Goal: Find specific page/section: Find specific page/section

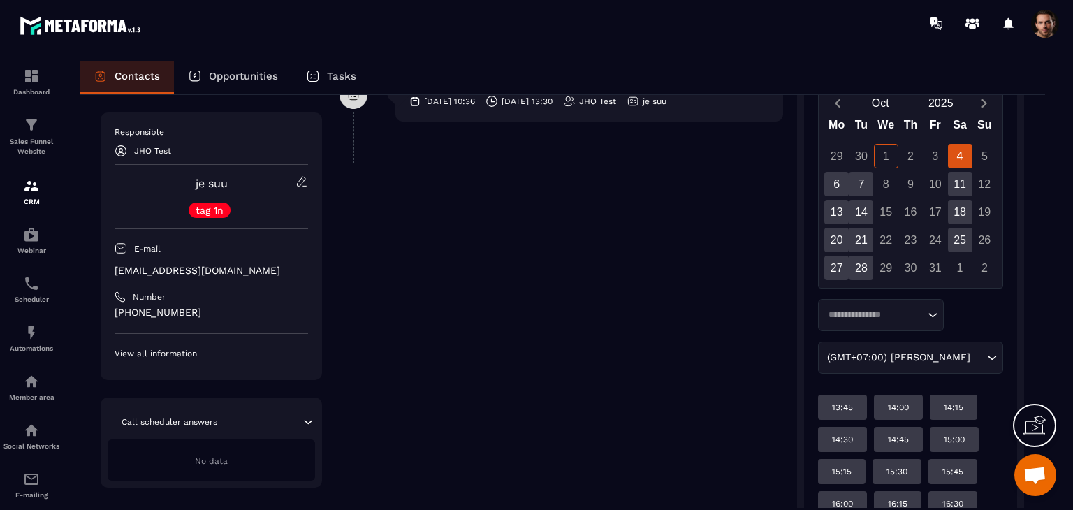
scroll to position [388, 0]
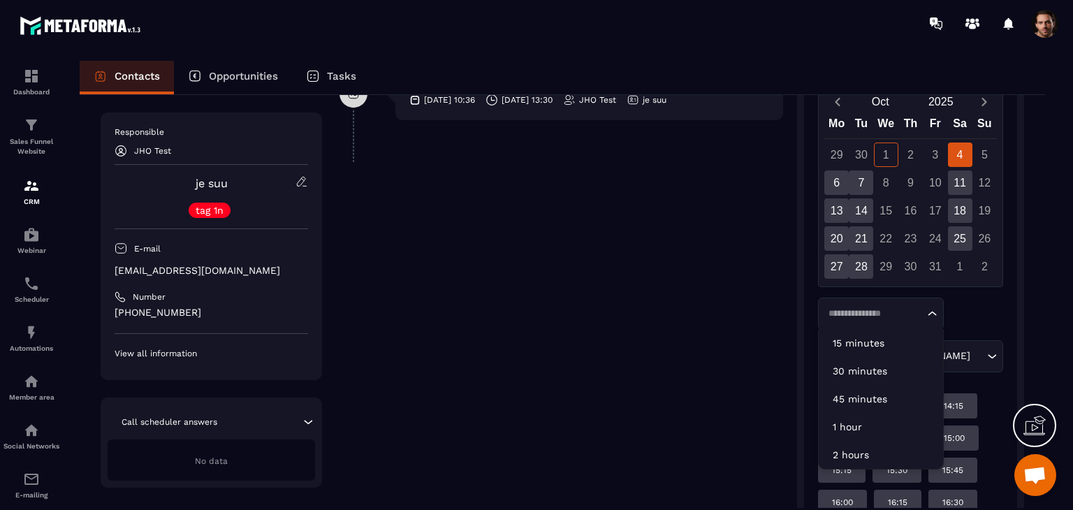
click at [905, 312] on input "Search for option" at bounding box center [874, 314] width 101 height 14
click at [871, 421] on p "1 hour" at bounding box center [881, 427] width 96 height 14
click at [870, 316] on input "Search for option" at bounding box center [874, 314] width 101 height 14
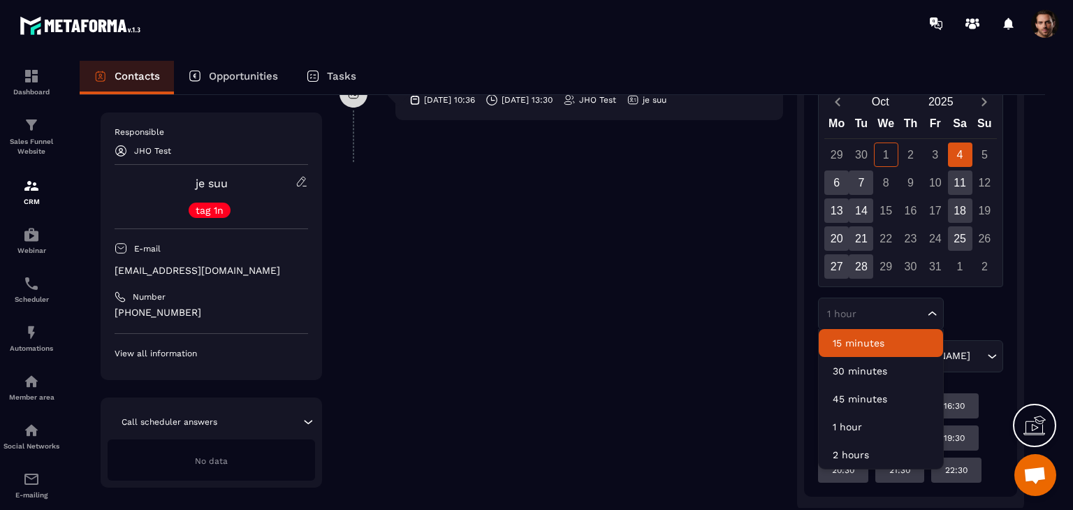
click at [872, 344] on p "15 minutes" at bounding box center [881, 343] width 96 height 14
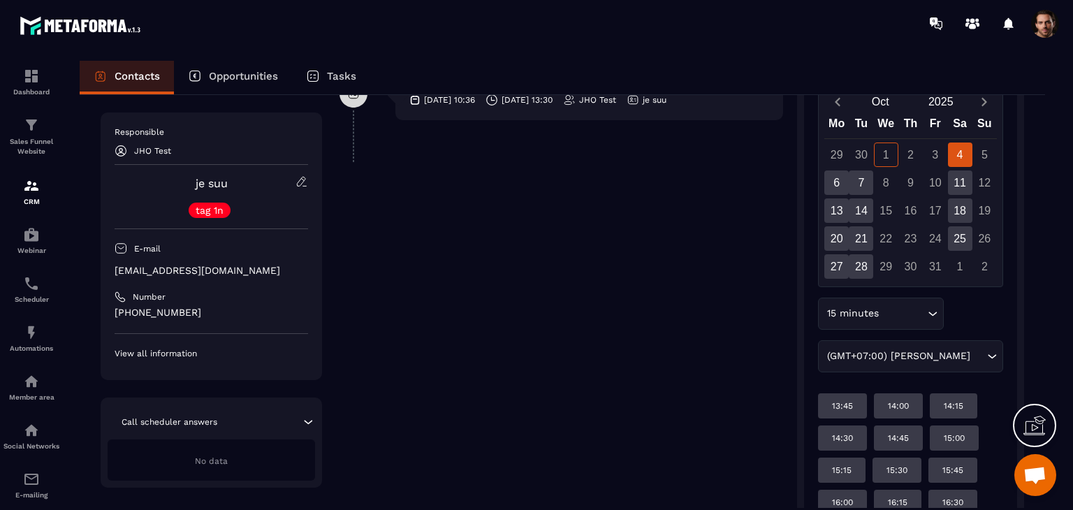
click at [868, 308] on div "15 minutes" at bounding box center [873, 313] width 103 height 15
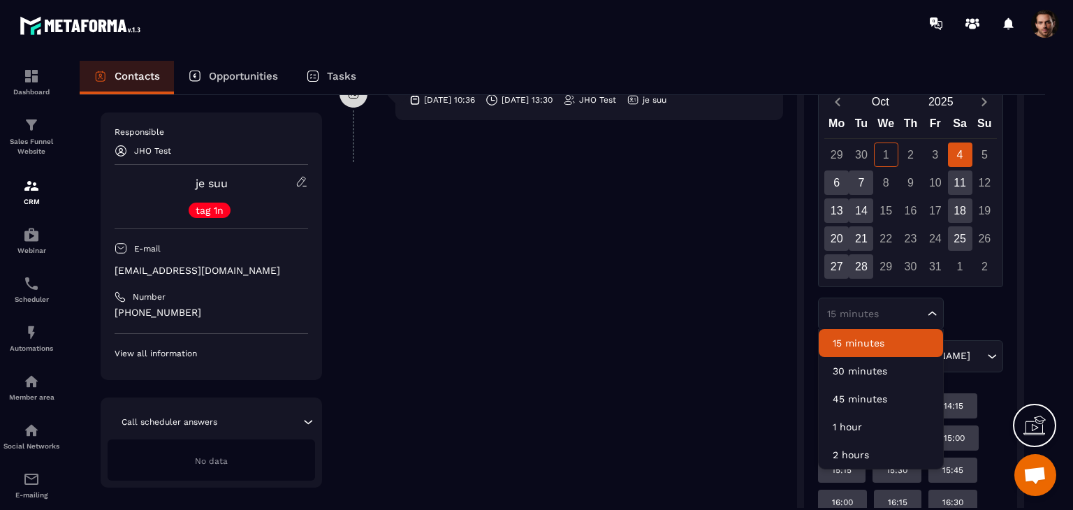
click at [873, 340] on p "15 minutes" at bounding box center [881, 343] width 96 height 14
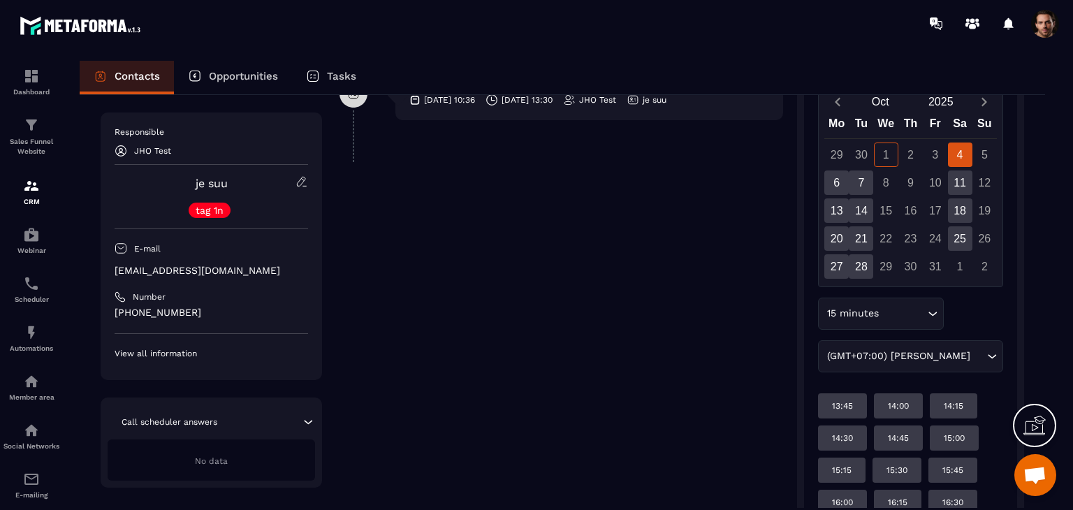
click at [875, 312] on div "15 minutes" at bounding box center [873, 313] width 103 height 15
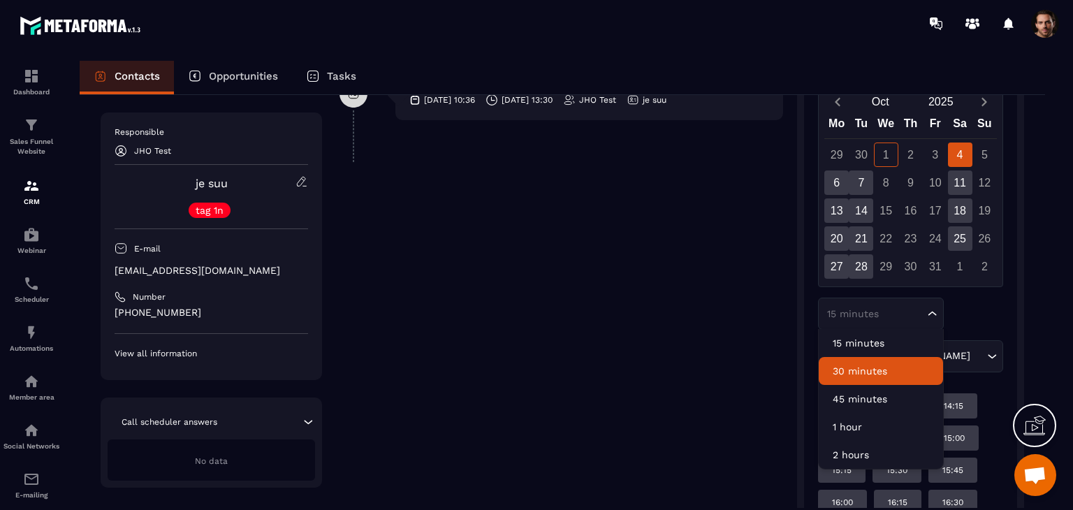
click at [875, 376] on p "30 minutes" at bounding box center [881, 371] width 96 height 14
click at [864, 317] on div "30 minutes" at bounding box center [873, 314] width 103 height 14
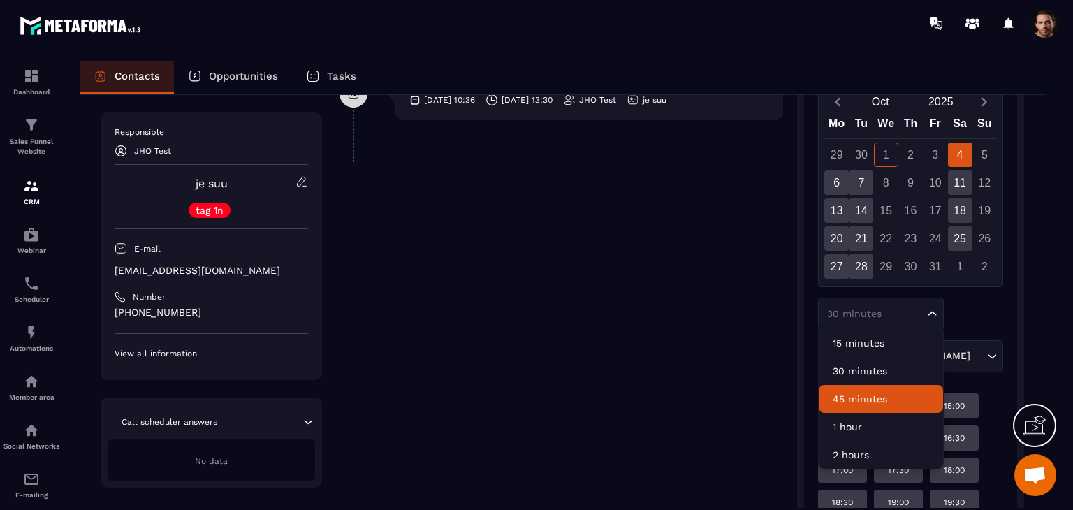
click at [864, 392] on p "45 minutes" at bounding box center [881, 399] width 96 height 14
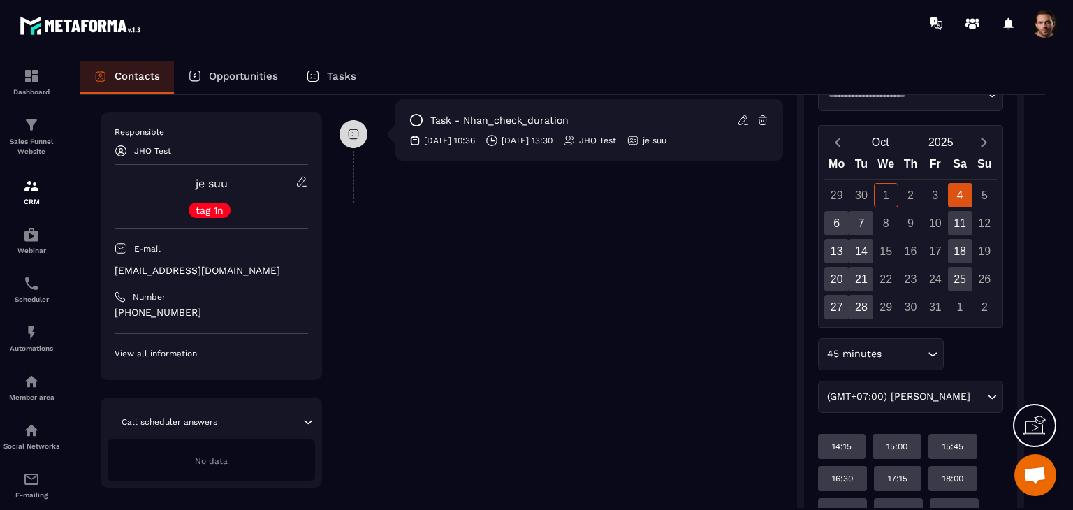
scroll to position [138, 0]
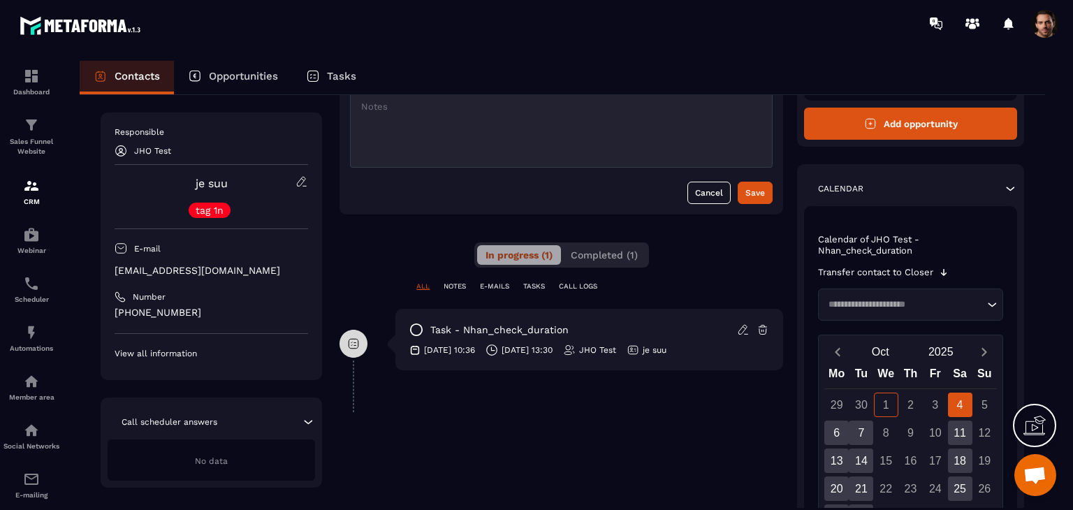
click at [349, 70] on p "Tasks" at bounding box center [341, 76] width 29 height 13
